Goal: Participate in discussion

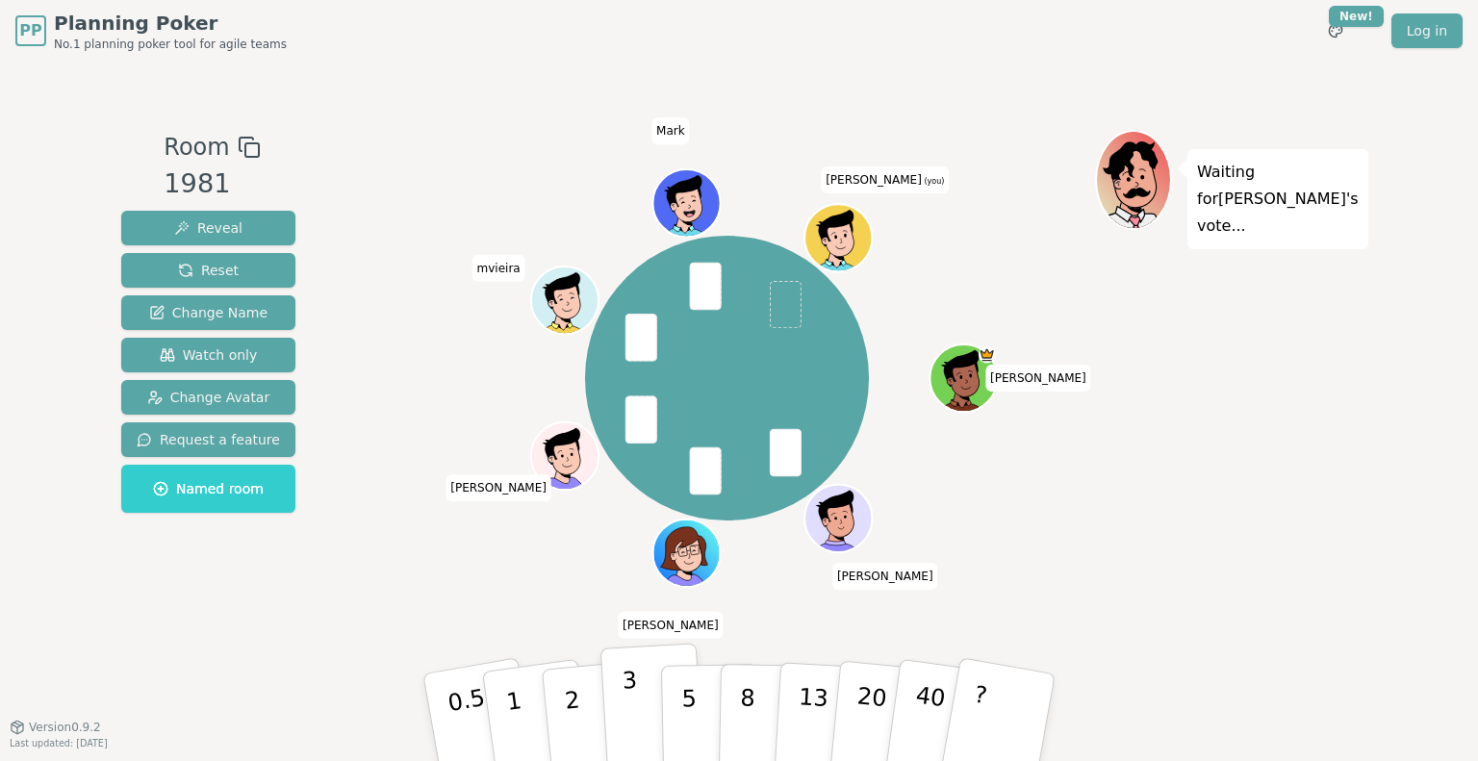
click at [628, 703] on p "3" at bounding box center [631, 719] width 21 height 105
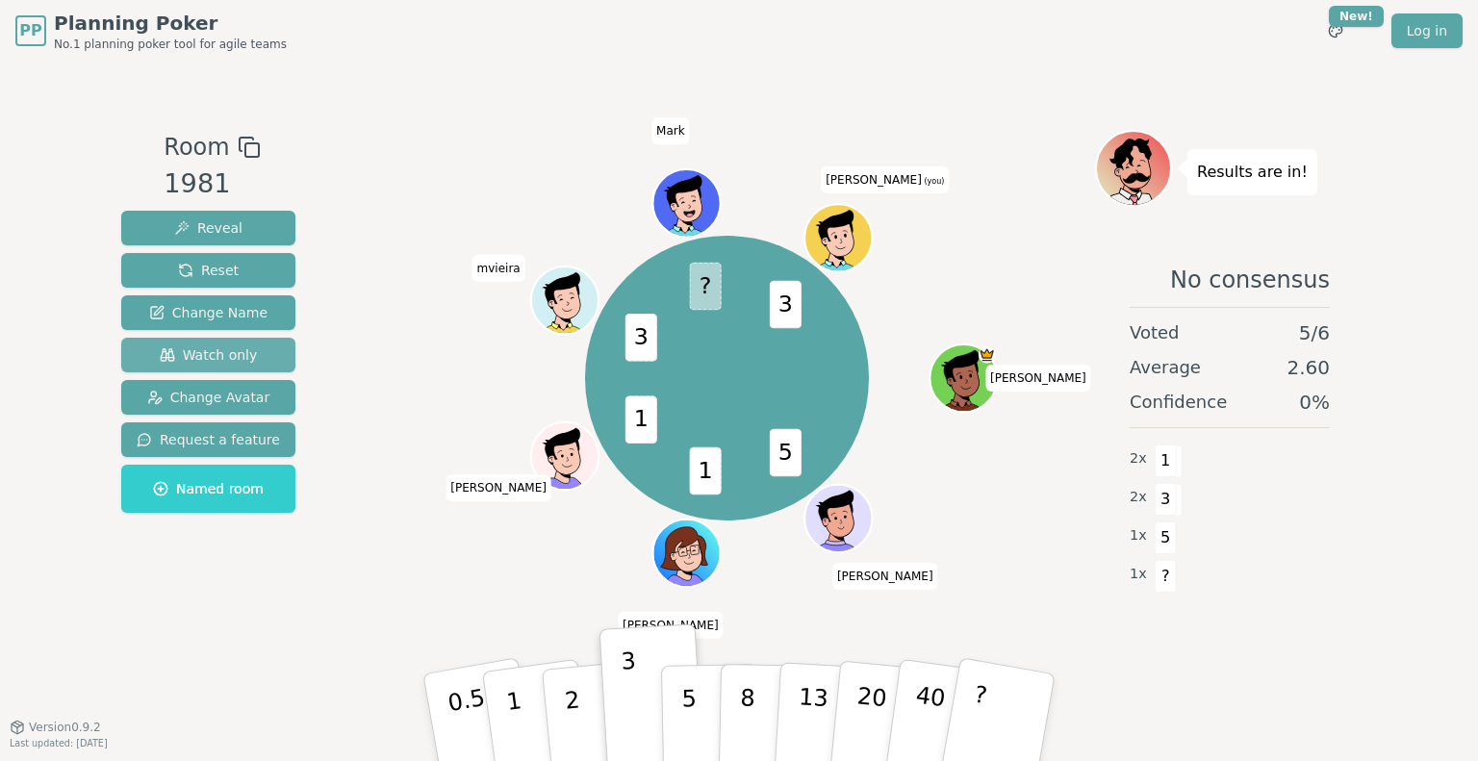
click at [275, 360] on button "Watch only" at bounding box center [208, 355] width 174 height 35
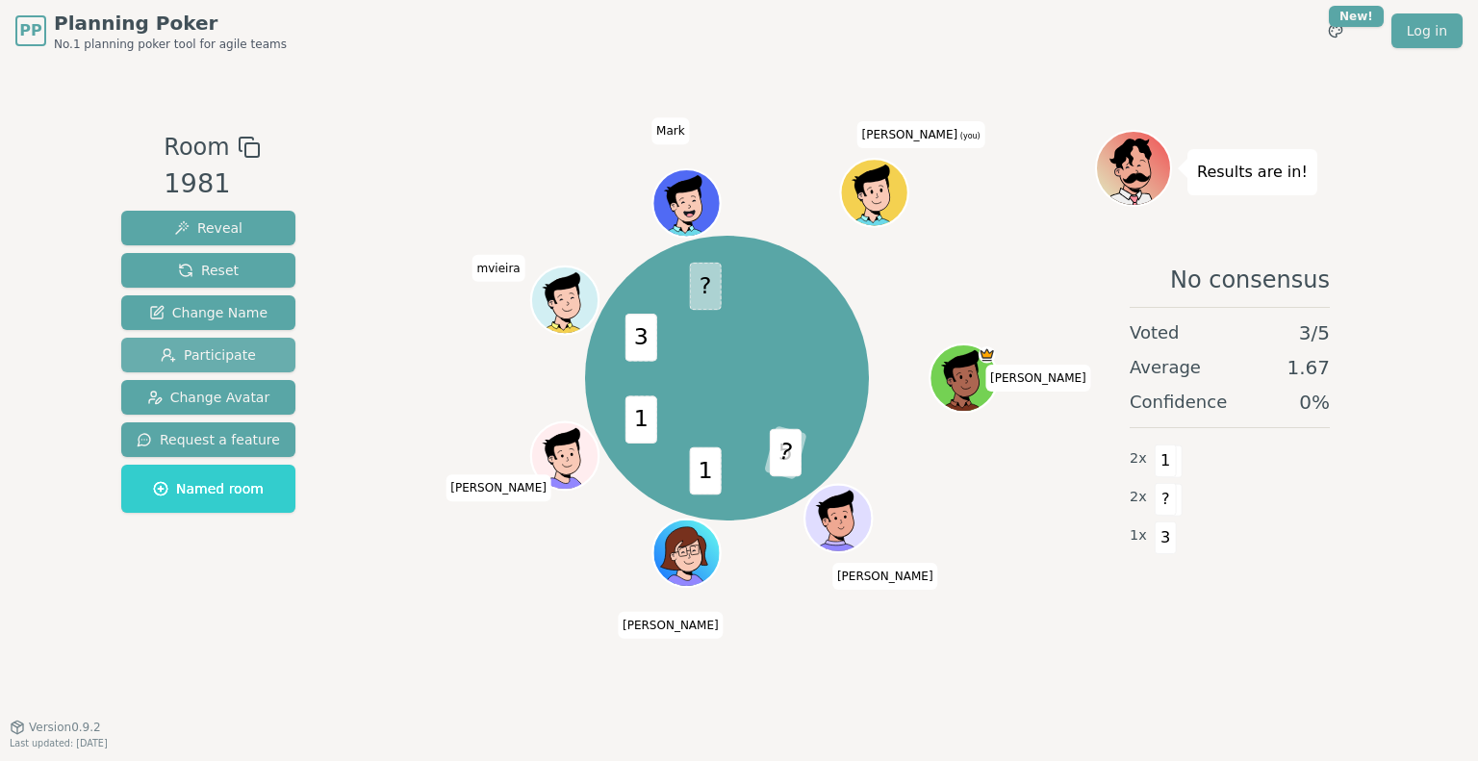
click at [219, 361] on span "Participate" at bounding box center [208, 354] width 95 height 19
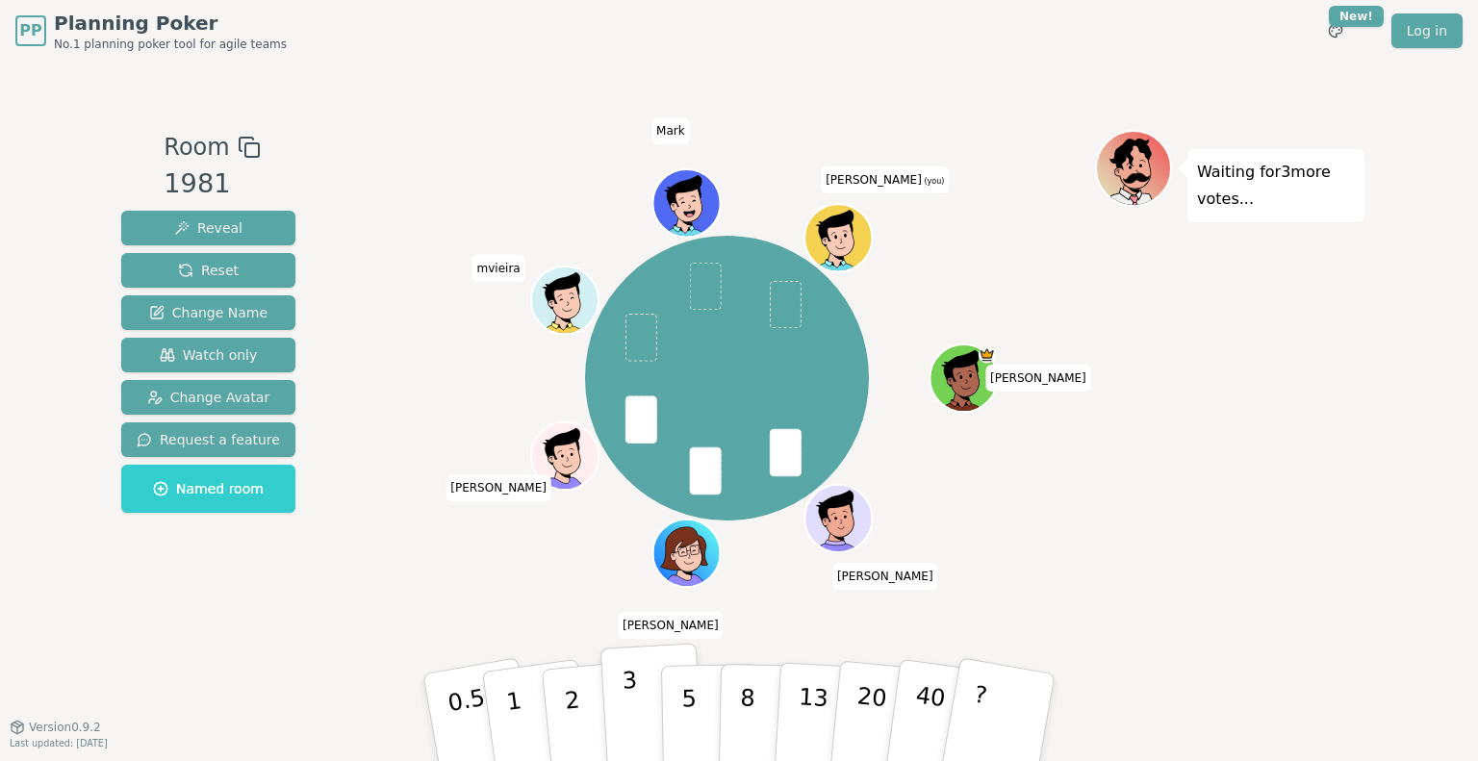
click at [628, 729] on p "3" at bounding box center [631, 719] width 21 height 105
click at [687, 714] on p "5" at bounding box center [689, 718] width 16 height 104
click at [631, 701] on p "3" at bounding box center [631, 719] width 21 height 105
click at [612, 725] on button "3" at bounding box center [652, 718] width 105 height 150
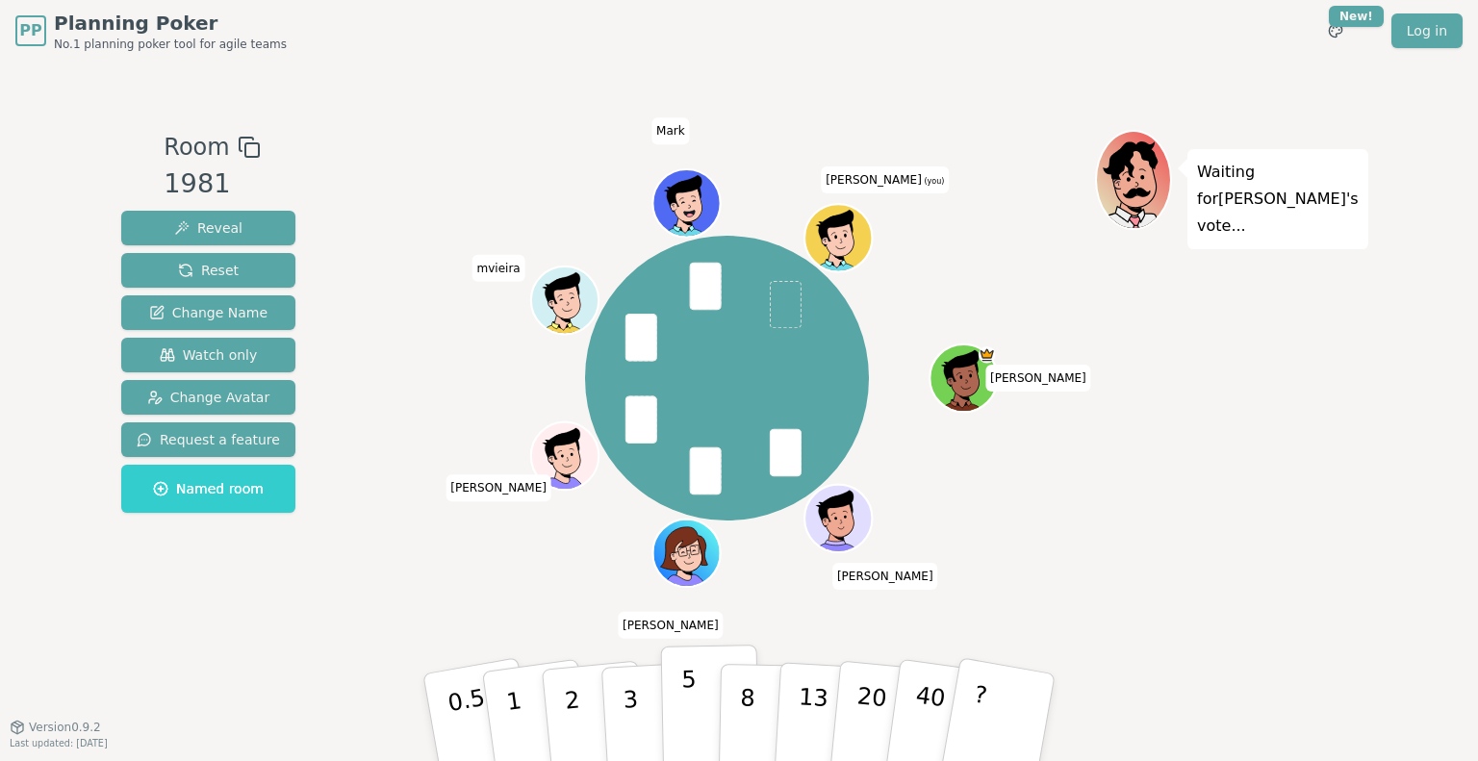
click at [706, 705] on button "5" at bounding box center [710, 718] width 99 height 146
click at [643, 711] on button "3" at bounding box center [652, 718] width 105 height 150
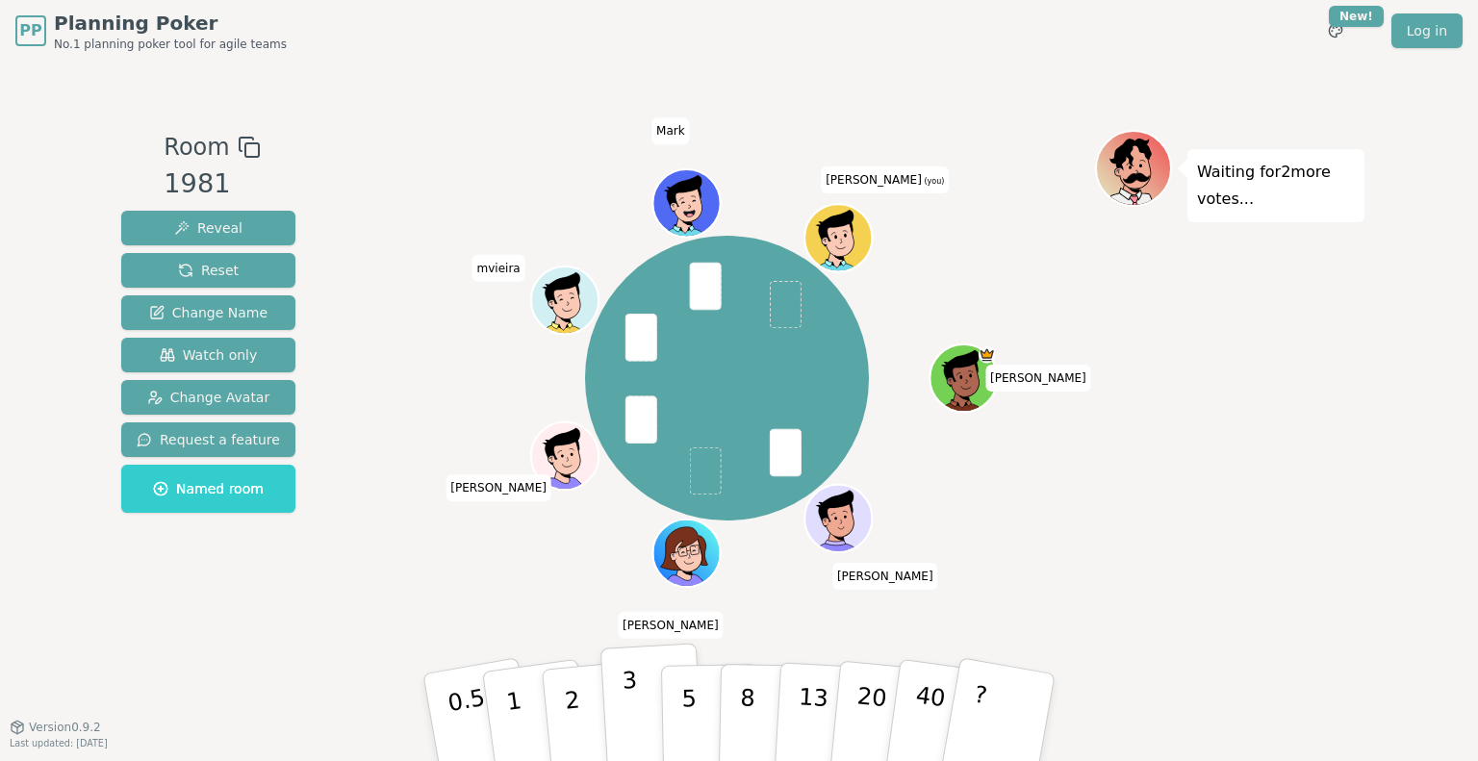
click at [637, 737] on button "3" at bounding box center [652, 718] width 105 height 150
